Goal: Find specific page/section: Find specific page/section

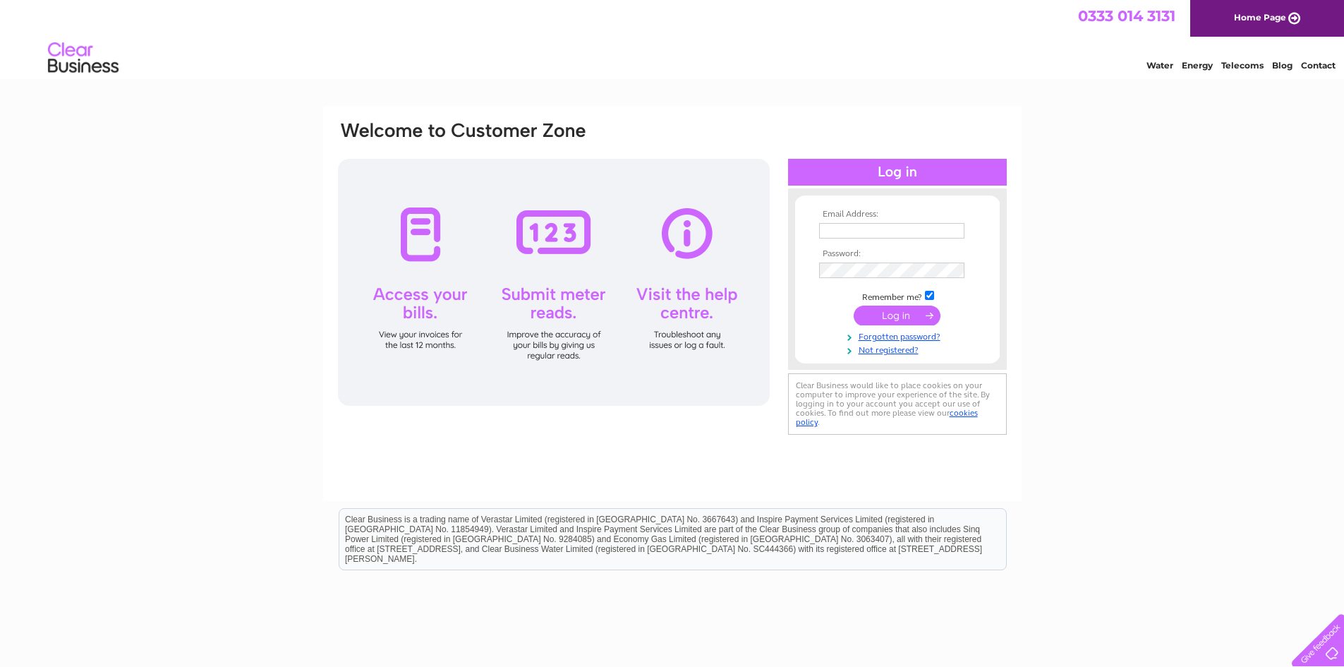
type input "[EMAIL_ADDRESS][DOMAIN_NAME]"
click at [904, 315] on input "submit" at bounding box center [897, 316] width 87 height 20
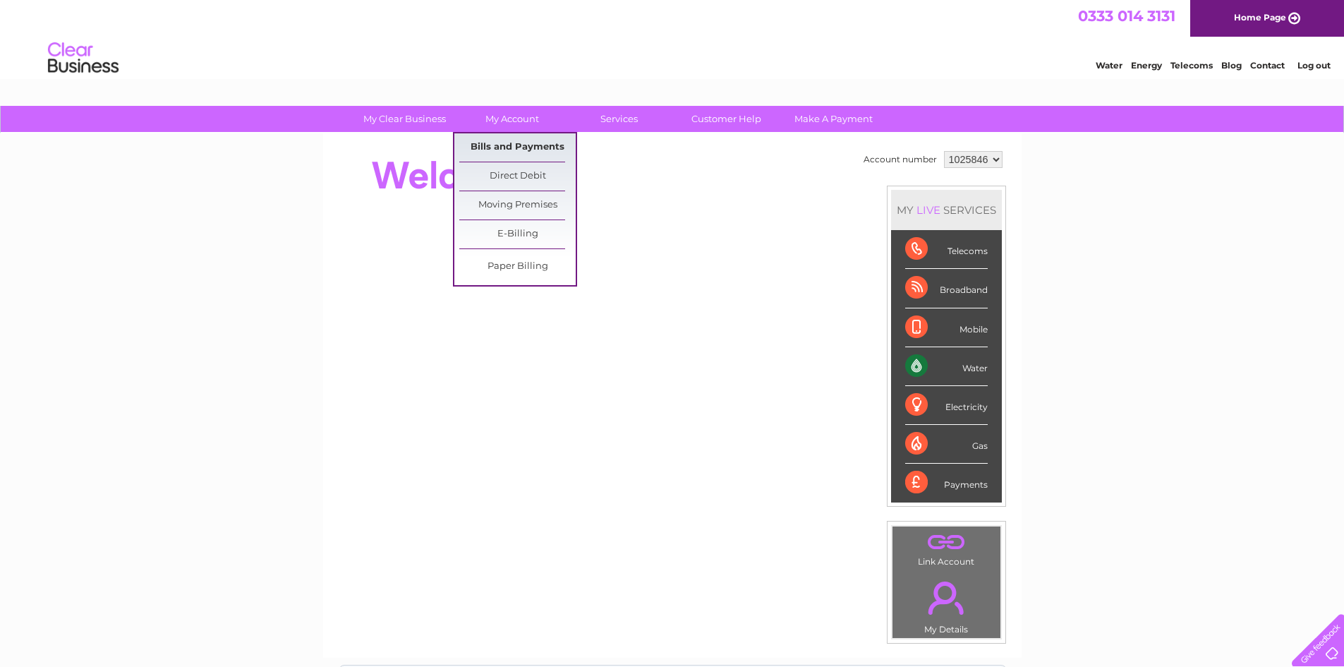
click at [532, 147] on link "Bills and Payments" at bounding box center [517, 147] width 116 height 28
